Goal: Task Accomplishment & Management: Complete application form

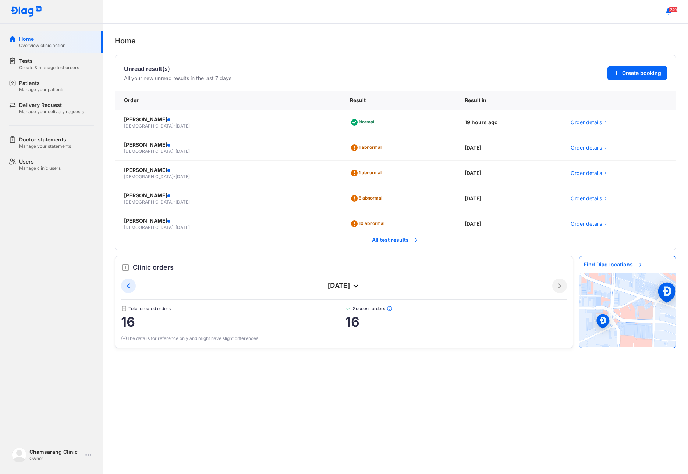
click at [381, 238] on span "All test results" at bounding box center [395, 240] width 56 height 16
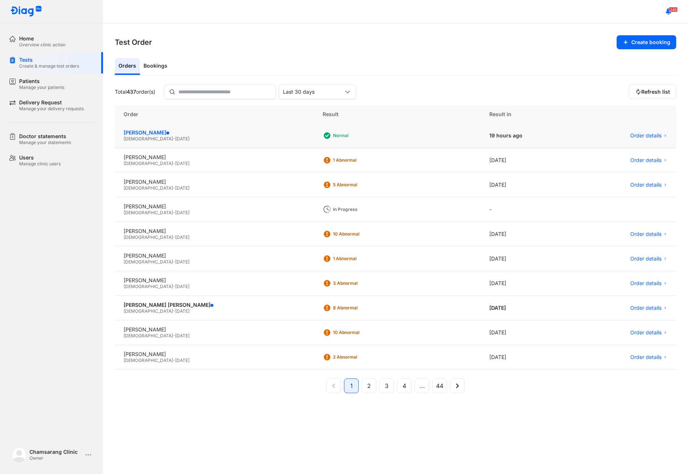
click at [150, 132] on div "CHOI JUN HOO" at bounding box center [214, 132] width 181 height 7
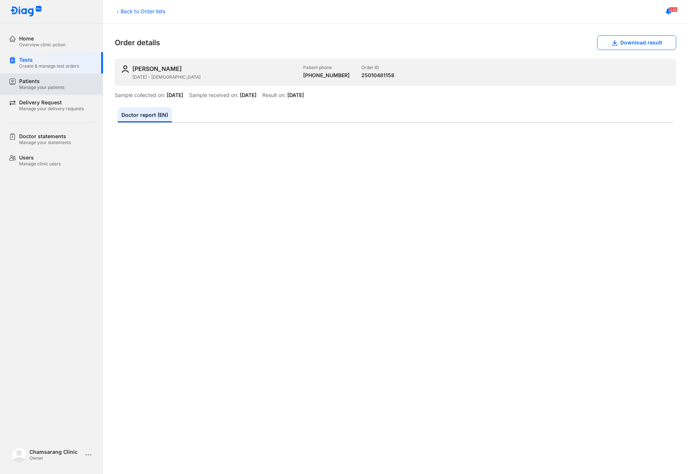
click at [51, 89] on div "Manage your patients" at bounding box center [41, 88] width 45 height 6
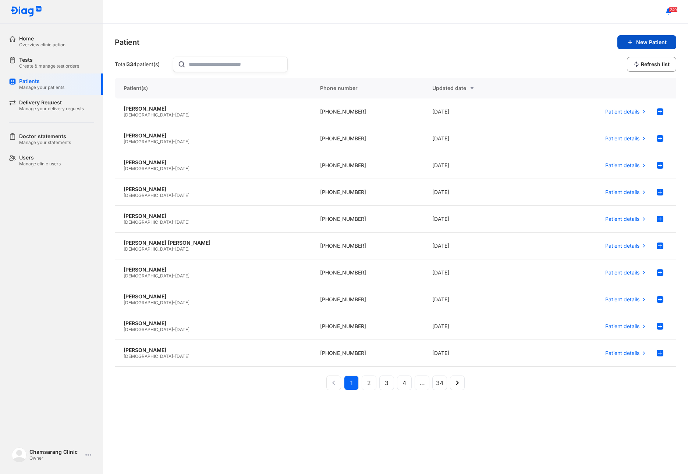
click at [639, 45] on span "New Patient" at bounding box center [651, 42] width 31 height 7
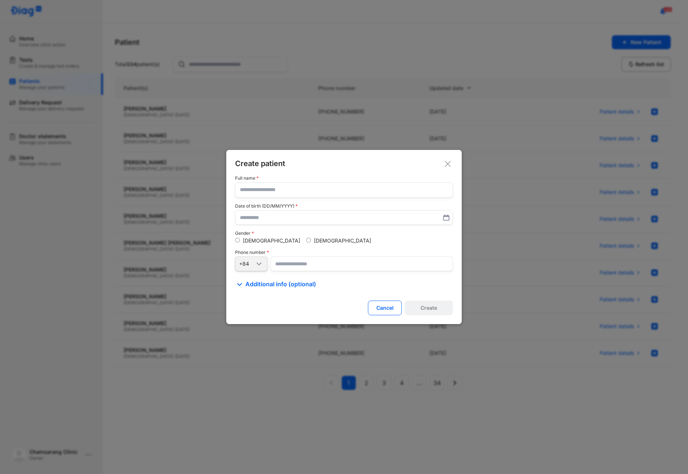
click at [271, 193] on input "text" at bounding box center [344, 190] width 208 height 15
type input "********"
type input "**********"
click at [281, 261] on input "number" at bounding box center [361, 264] width 182 height 15
type input "**********"
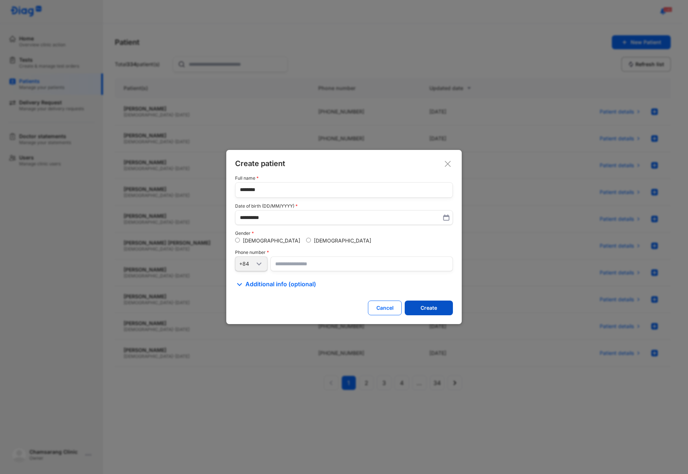
click at [437, 309] on div "Create" at bounding box center [428, 308] width 17 height 7
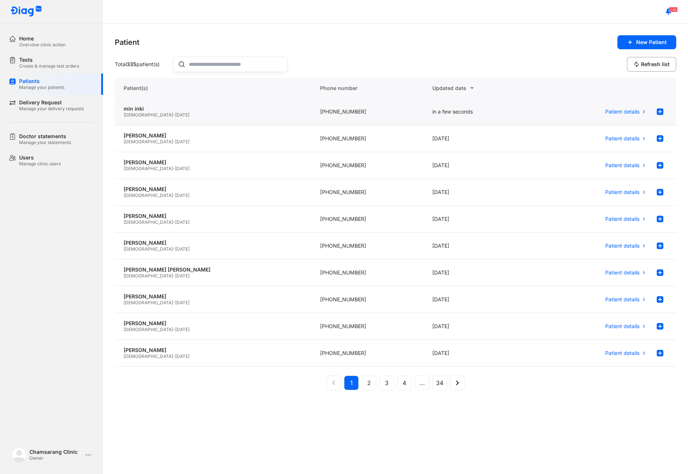
click at [279, 117] on div "[DEMOGRAPHIC_DATA] - [DATE]" at bounding box center [213, 115] width 179 height 6
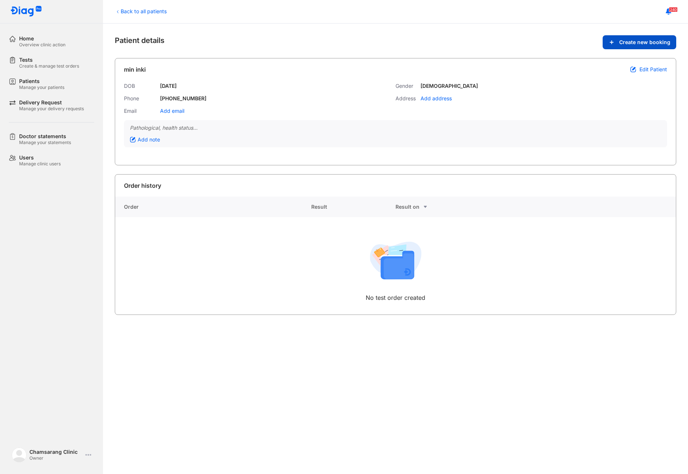
click at [658, 45] on span "Create new booking" at bounding box center [644, 42] width 51 height 7
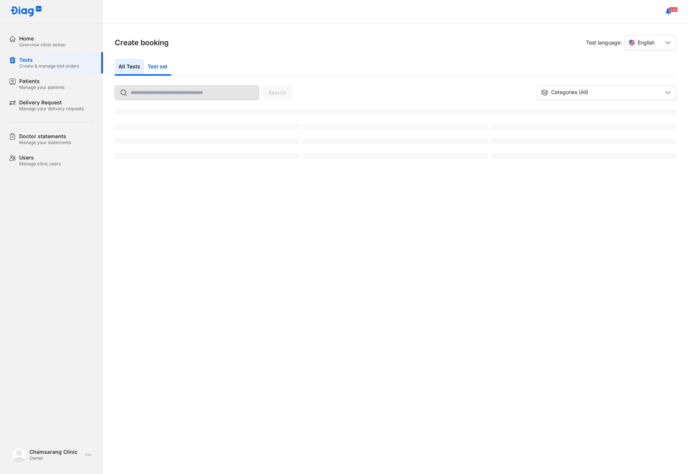
click at [163, 72] on div "Test set" at bounding box center [157, 67] width 27 height 17
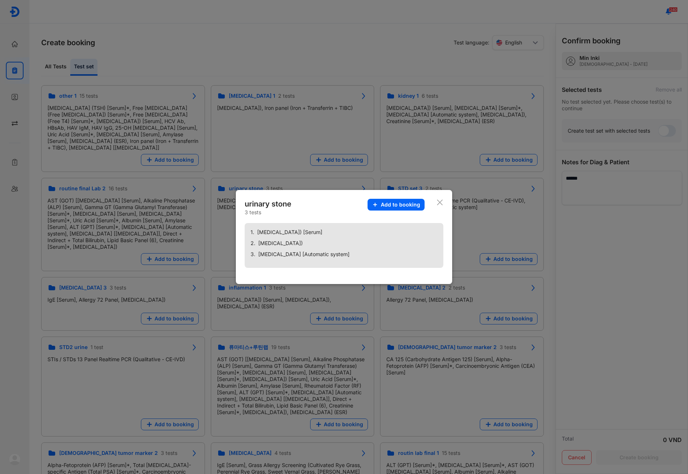
click at [436, 203] on icon at bounding box center [439, 202] width 7 height 7
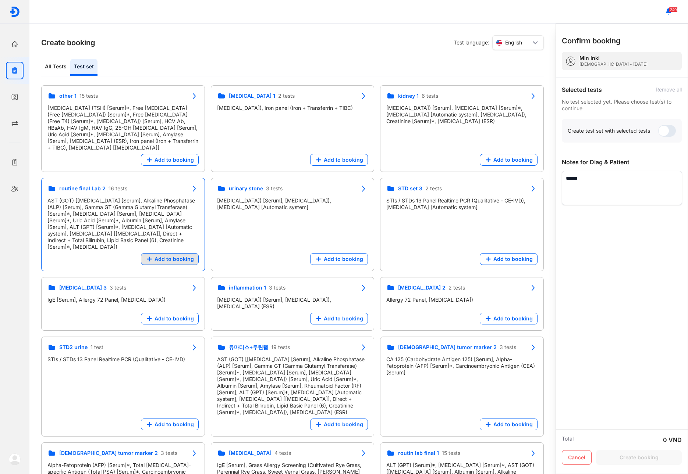
click at [163, 256] on span "Add to booking" at bounding box center [173, 259] width 39 height 7
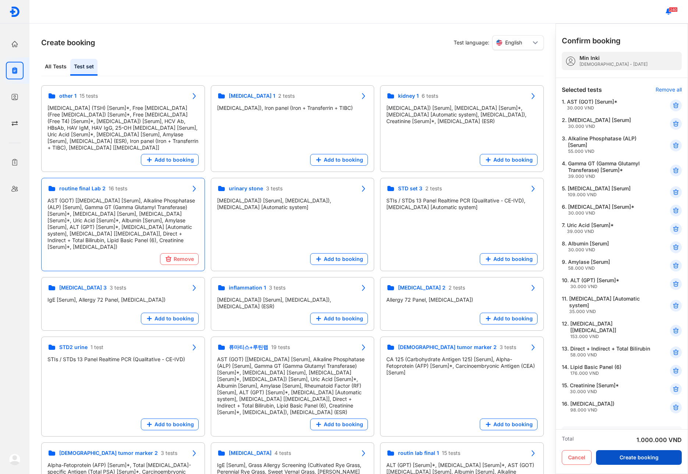
click at [642, 462] on button "Create booking" at bounding box center [639, 457] width 86 height 15
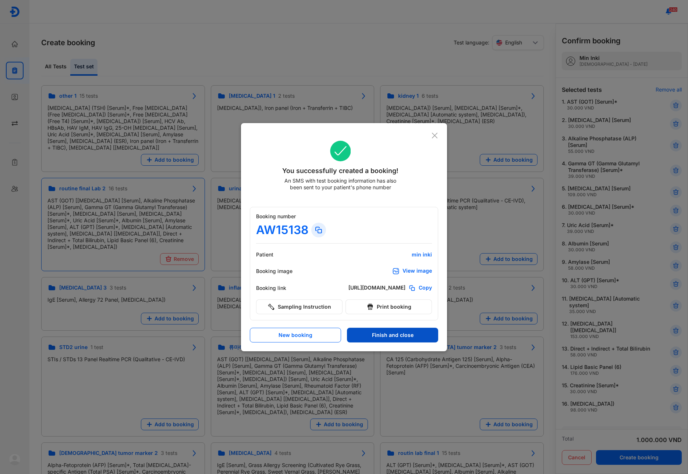
click at [374, 336] on button "Finish and close" at bounding box center [392, 335] width 91 height 15
